Goal: Task Accomplishment & Management: Use online tool/utility

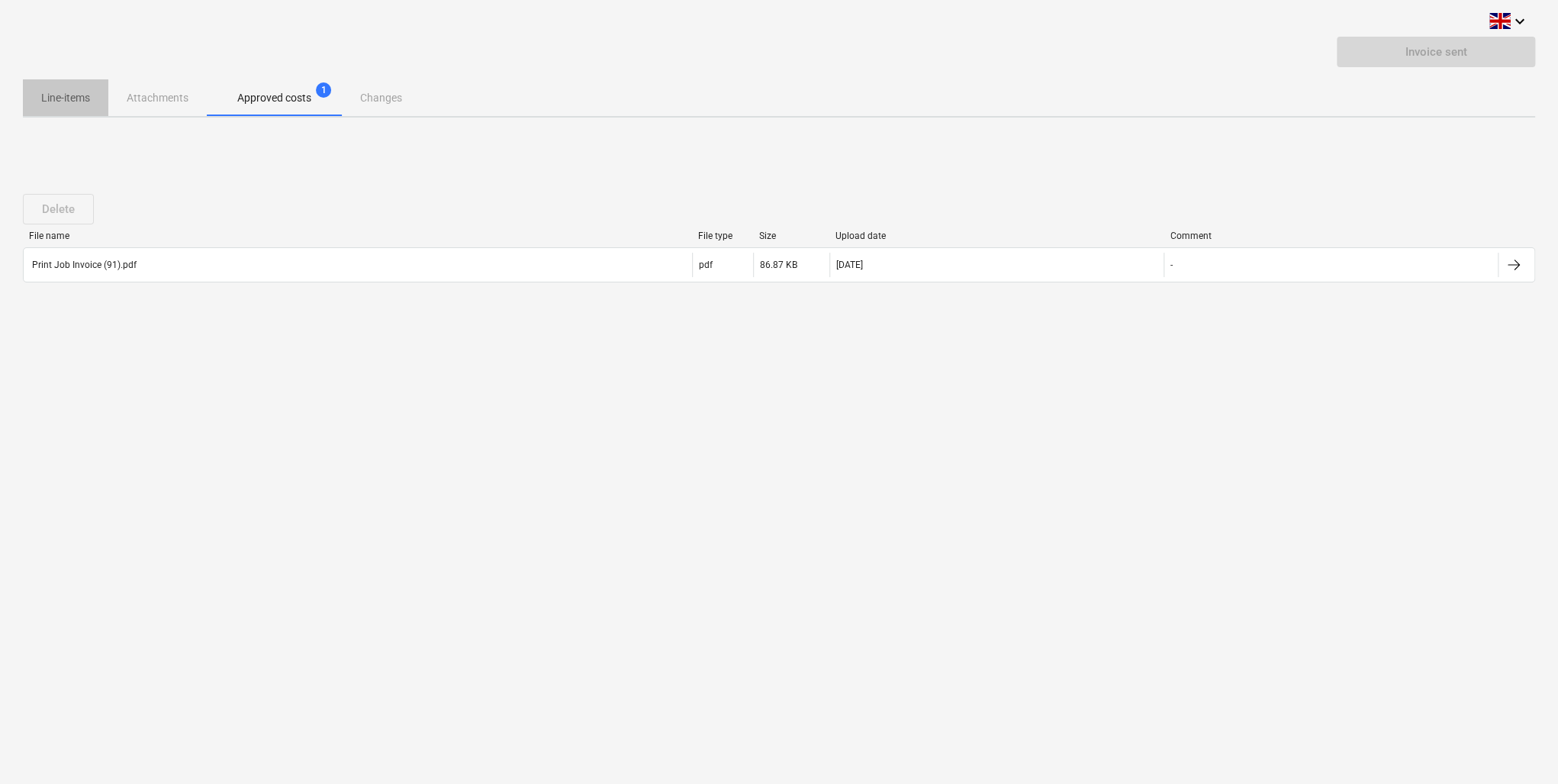
click at [51, 101] on p "Line-items" at bounding box center [65, 99] width 48 height 16
click at [84, 95] on p "Line-items" at bounding box center [65, 99] width 48 height 16
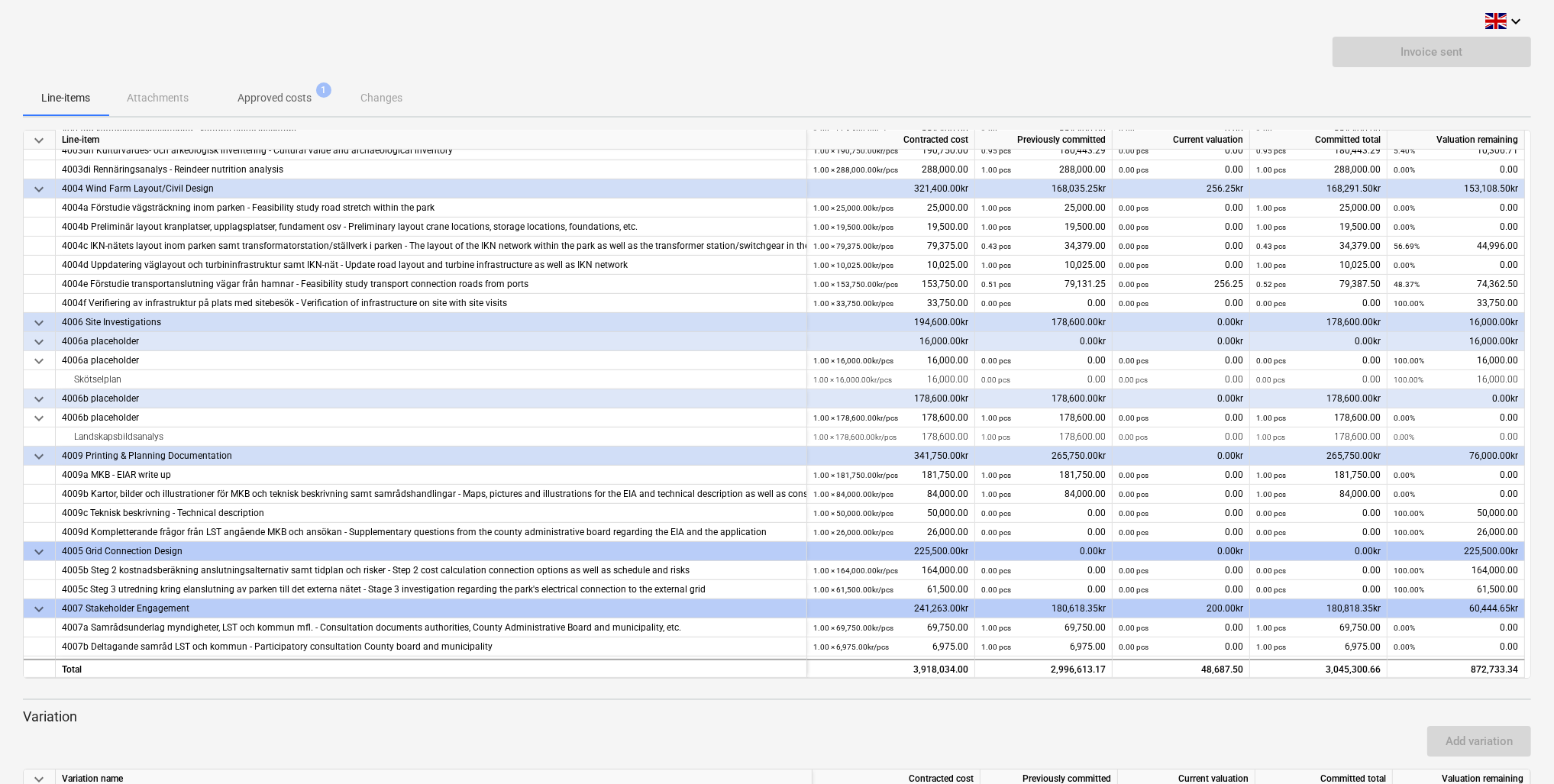
scroll to position [610, 0]
